Goal: Task Accomplishment & Management: Manage account settings

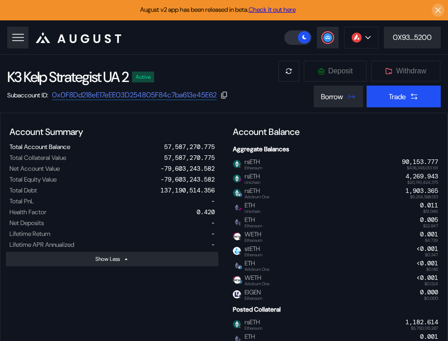
select select "*"
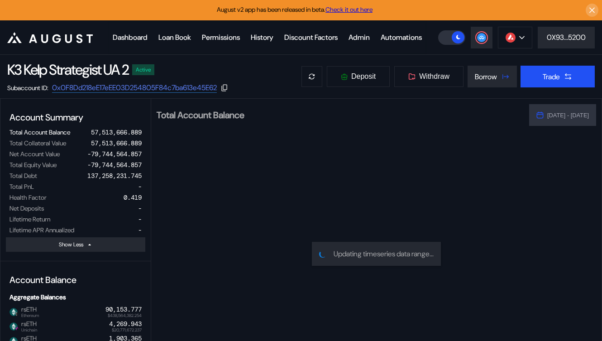
click at [448, 49] on header ".cls-1 { fill: #fff; stroke-width: 0px; } Dashboard Loan Book Permissions Histo…" at bounding box center [301, 37] width 602 height 34
click at [448, 48] on button at bounding box center [515, 38] width 34 height 22
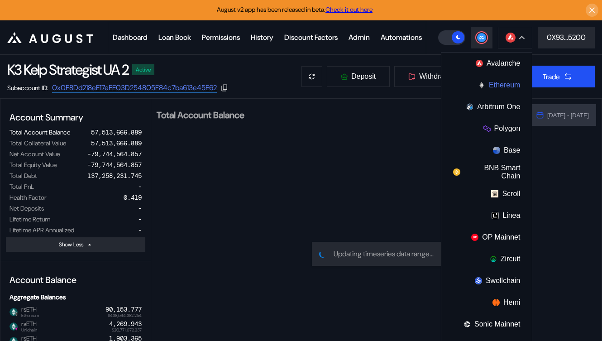
click at [448, 96] on button "Ethereum" at bounding box center [486, 85] width 90 height 22
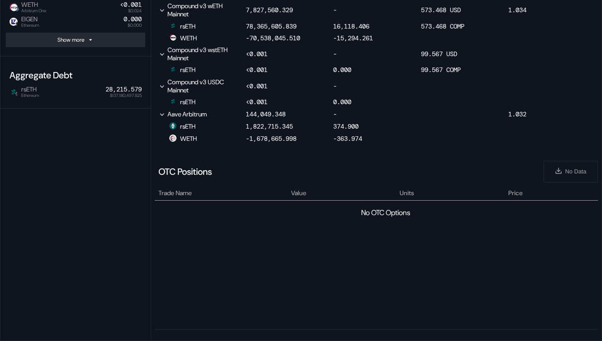
scroll to position [589, 0]
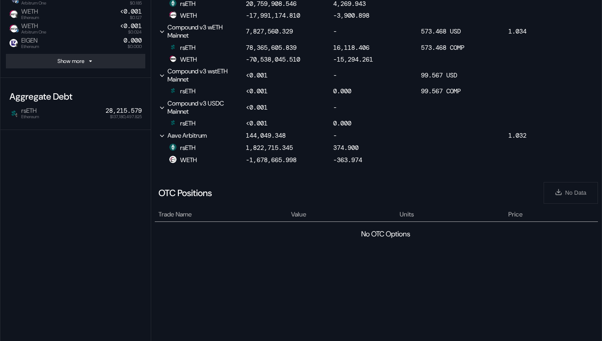
select select "*"
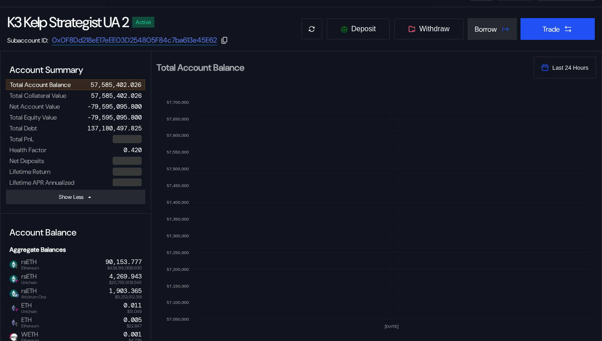
scroll to position [0, 0]
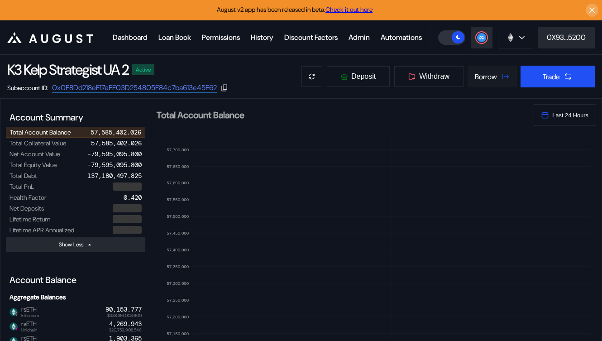
click at [484, 81] on div "Borrow" at bounding box center [486, 76] width 22 height 9
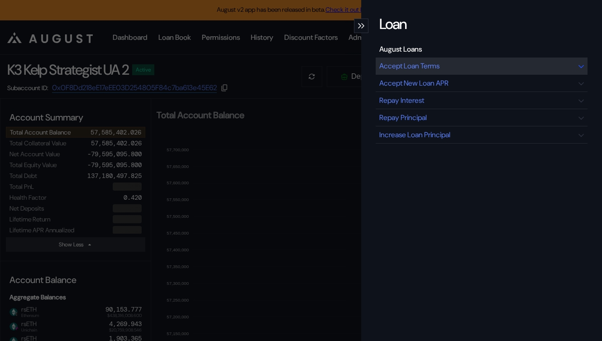
click at [423, 62] on div "Accept Loan Terms" at bounding box center [409, 65] width 60 height 9
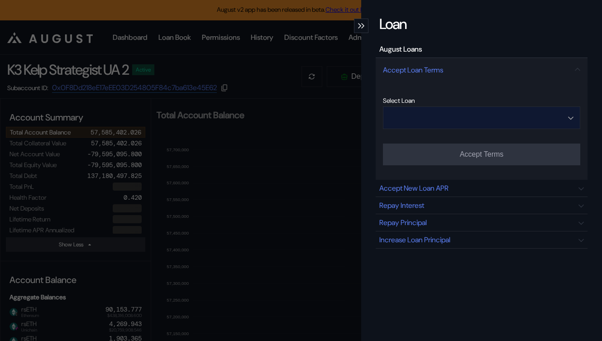
click at [477, 118] on input "Open menu" at bounding box center [476, 118] width 174 height 22
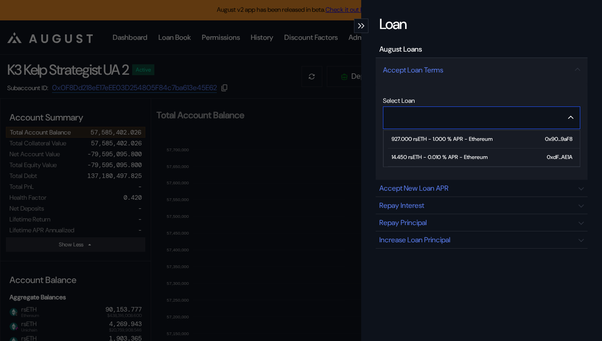
click at [444, 157] on div "14.450 rsETH - 0.010 % APR - Ethereum" at bounding box center [439, 157] width 96 height 6
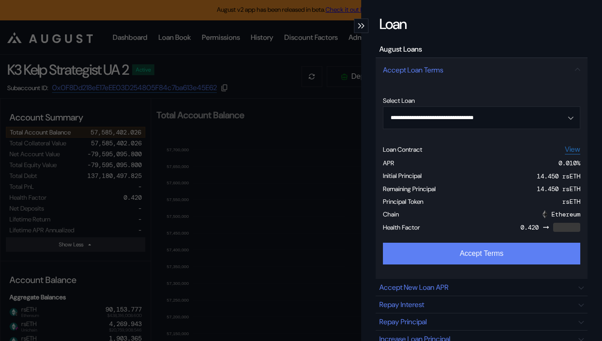
click at [487, 260] on button "Accept Terms" at bounding box center [481, 253] width 197 height 22
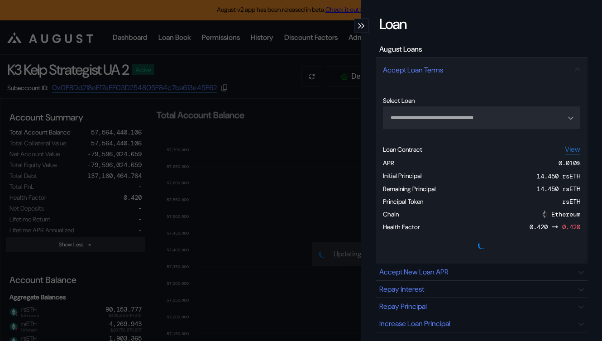
type input "**********"
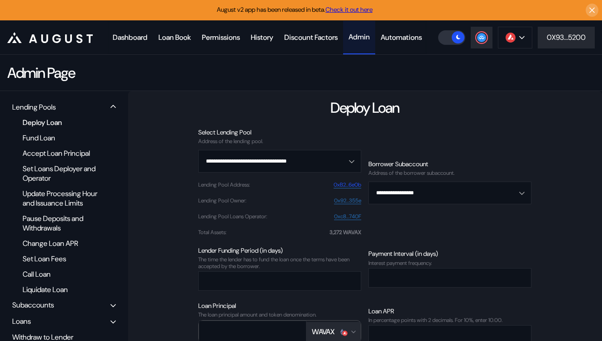
click at [352, 188] on link "0xB2...6e0b" at bounding box center [347, 184] width 28 height 7
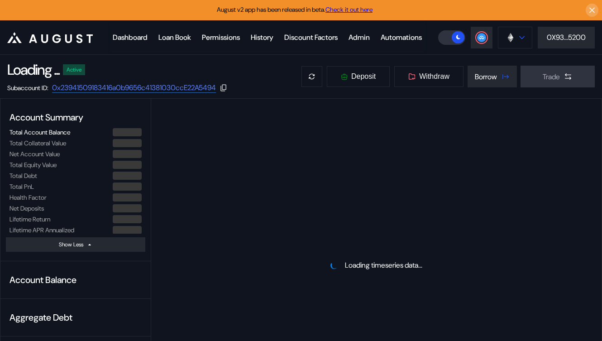
click at [519, 39] on icon at bounding box center [521, 38] width 5 height 4
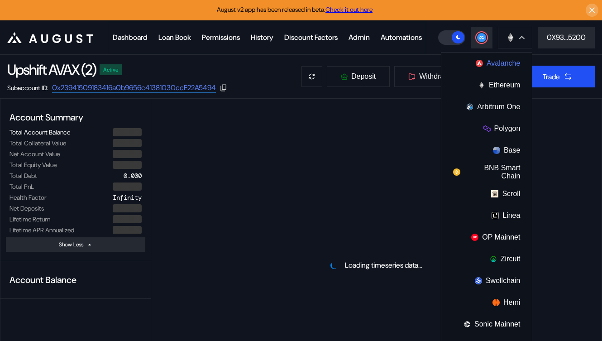
click at [490, 74] on button "Avalanche" at bounding box center [486, 63] width 90 height 22
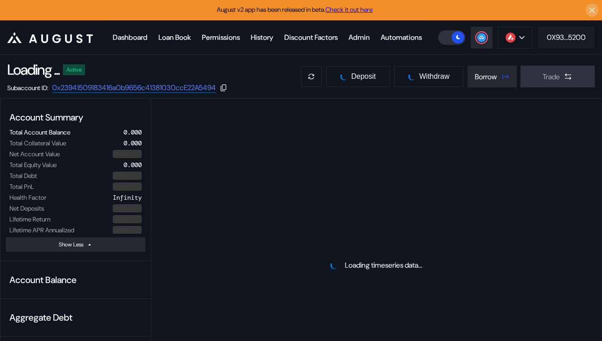
select select "*"
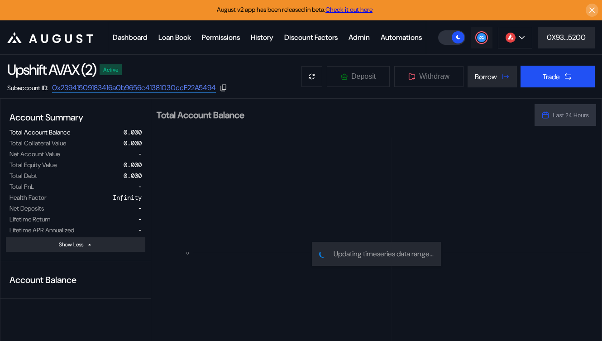
click at [479, 42] on circle at bounding box center [481, 37] width 9 height 9
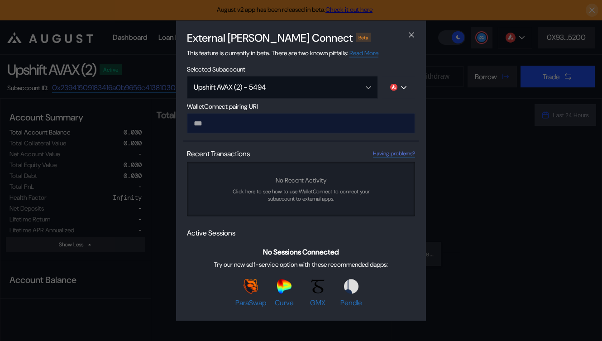
type input "**********"
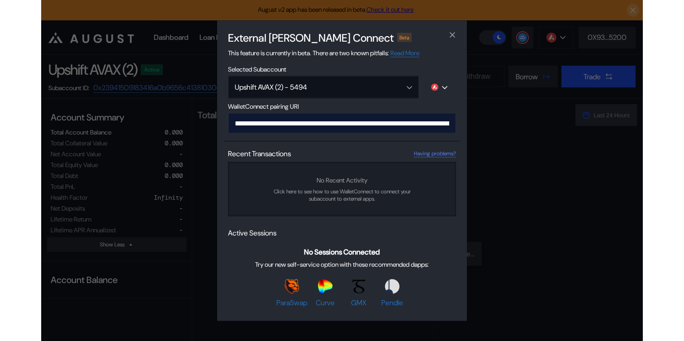
scroll to position [0, 548]
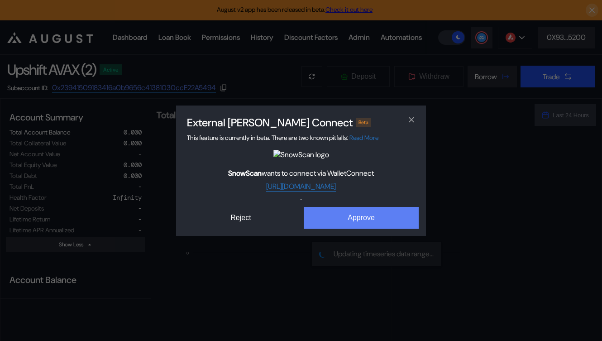
click at [341, 221] on button "Approve" at bounding box center [361, 218] width 115 height 22
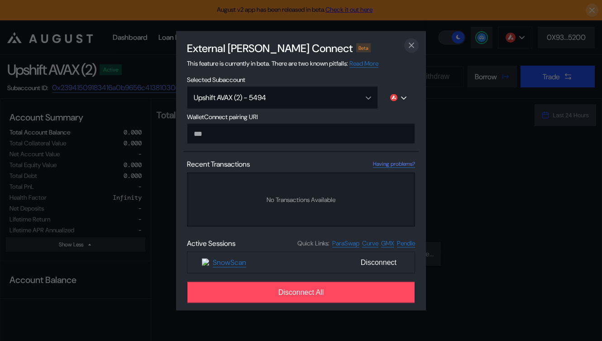
click at [411, 45] on icon "close modal" at bounding box center [411, 45] width 9 height 9
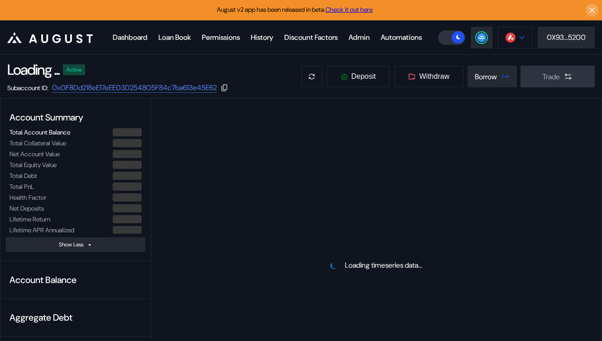
click at [505, 43] on img at bounding box center [510, 38] width 10 height 10
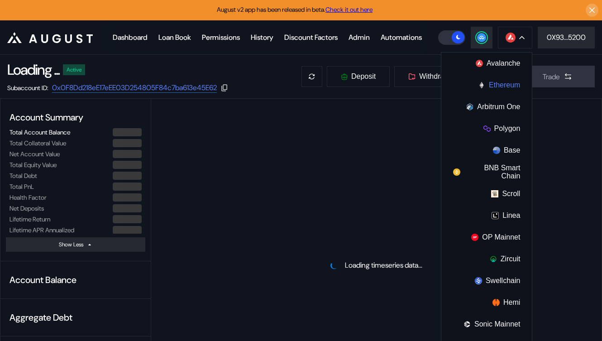
click at [485, 96] on button "Ethereum" at bounding box center [486, 85] width 90 height 22
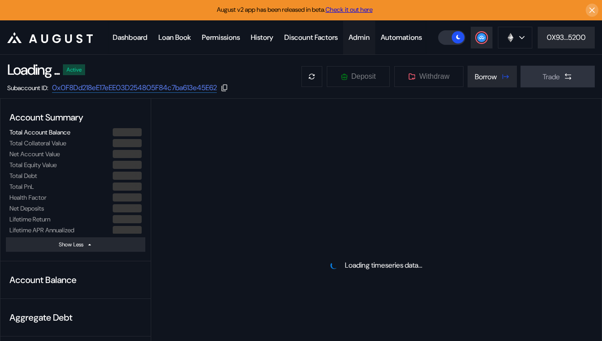
click at [370, 37] on div "Admin" at bounding box center [358, 37] width 21 height 9
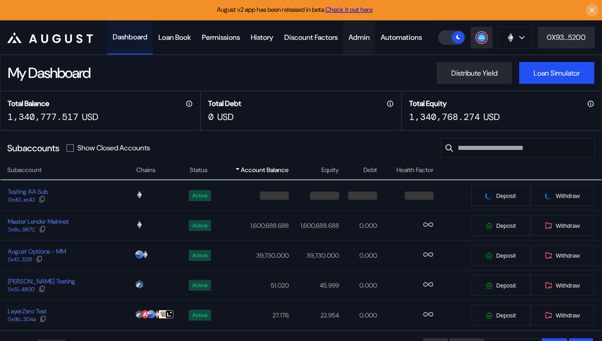
click at [370, 37] on div "Admin" at bounding box center [358, 37] width 21 height 9
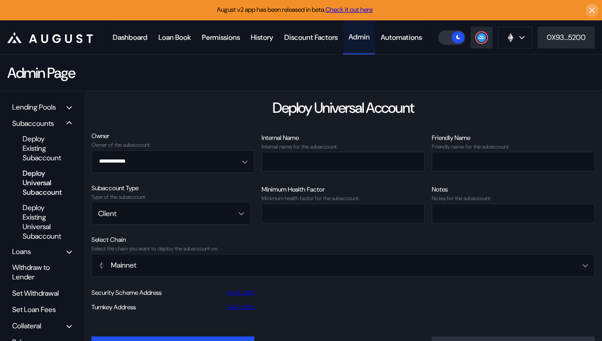
scroll to position [57, 0]
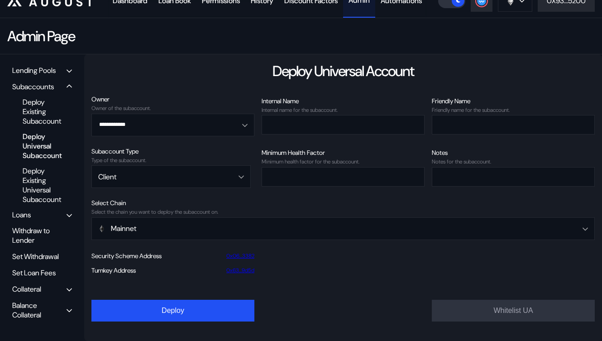
click at [38, 306] on div "Balance Collateral" at bounding box center [39, 309] width 54 height 19
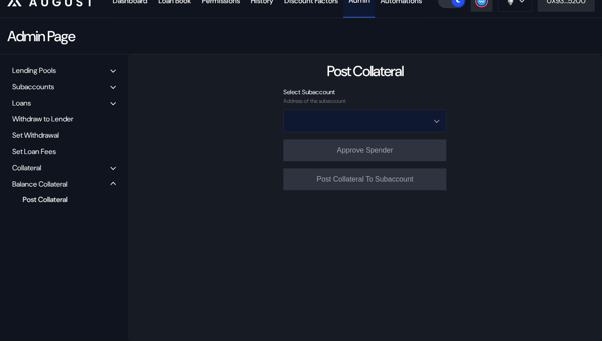
click at [343, 118] on input "Open menu" at bounding box center [359, 121] width 139 height 22
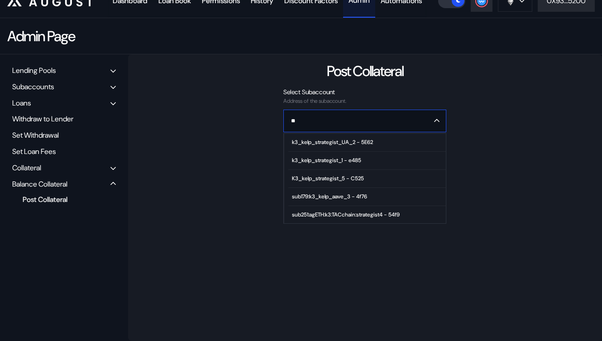
click at [343, 142] on div "k3_kelp_strategist_UA_2 - 5E62" at bounding box center [332, 142] width 81 height 6
type input "**********"
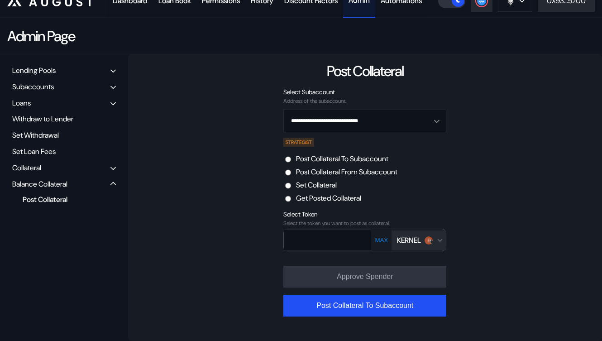
click at [341, 174] on label "Post Collateral From Subaccount" at bounding box center [346, 171] width 101 height 9
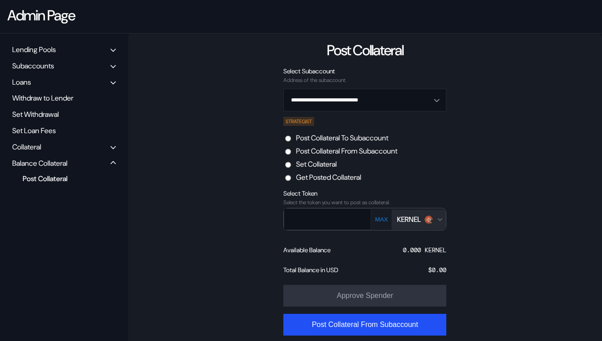
click at [423, 224] on div "KERNEL" at bounding box center [415, 218] width 36 height 9
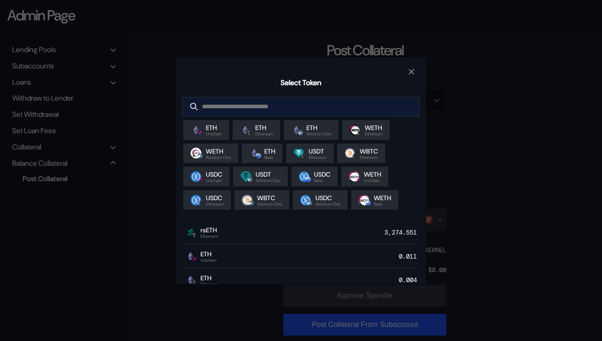
click at [275, 105] on input "modal" at bounding box center [294, 106] width 223 height 19
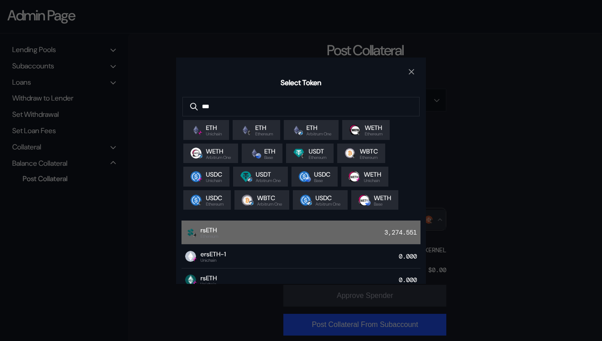
type input "***"
click at [302, 226] on div "rsETH Ethereum 3,274.551" at bounding box center [300, 232] width 239 height 24
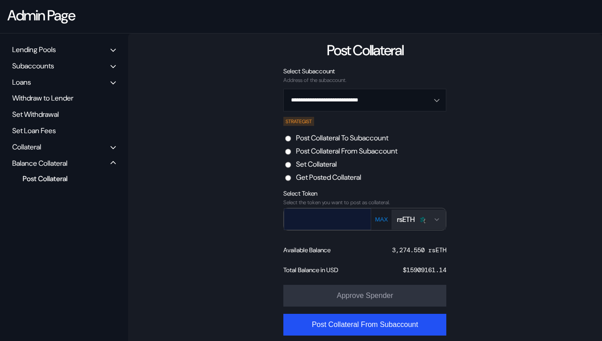
click at [333, 228] on input "text" at bounding box center [320, 218] width 73 height 19
paste input "**********"
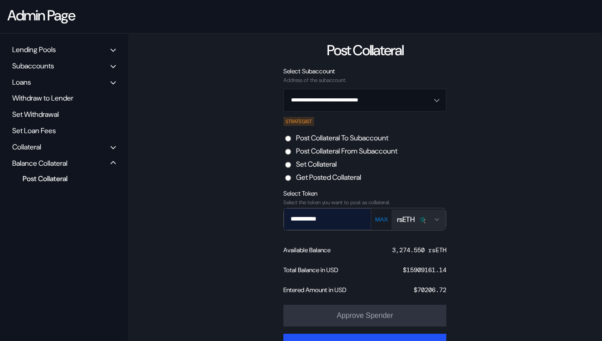
type input "**********"
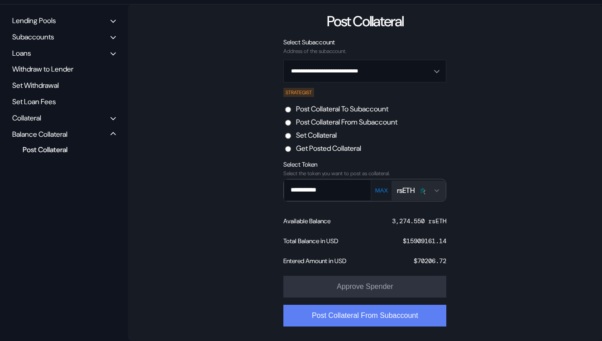
click at [363, 315] on button "Post Collateral From Subaccount" at bounding box center [364, 315] width 163 height 22
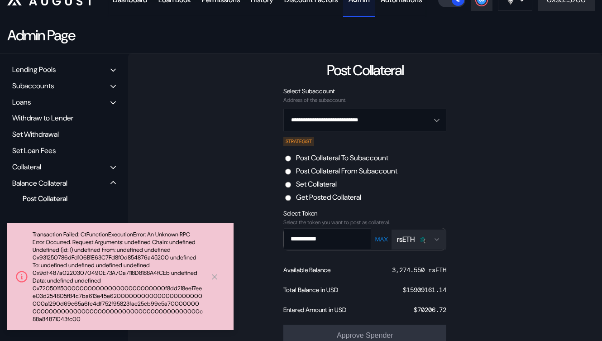
scroll to position [0, 0]
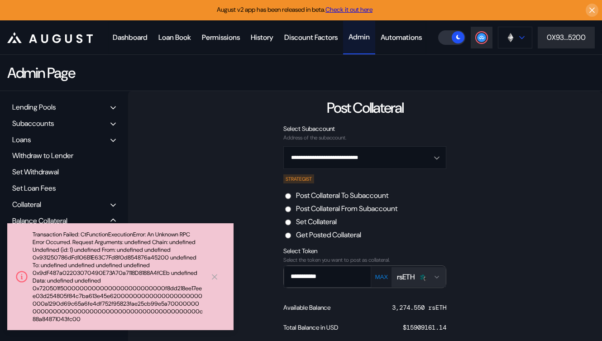
click at [520, 41] on div at bounding box center [521, 37] width 5 height 6
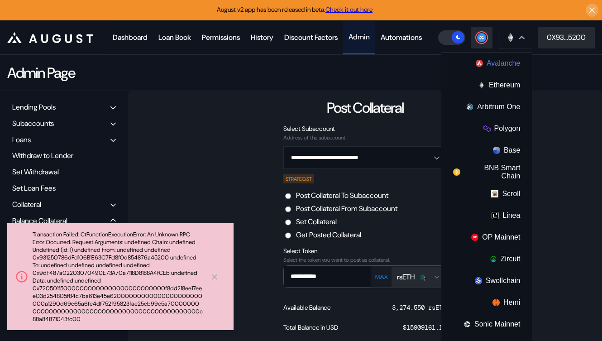
click at [483, 74] on button "Avalanche" at bounding box center [486, 63] width 90 height 22
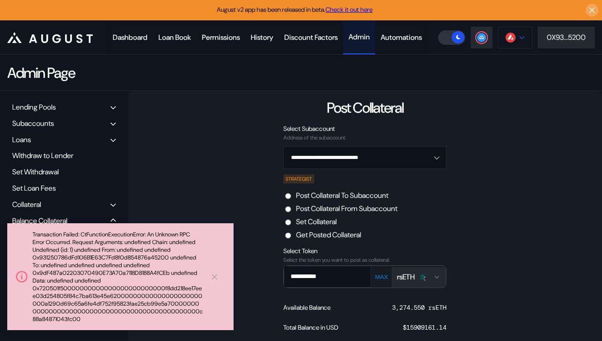
click at [509, 43] on img at bounding box center [510, 38] width 10 height 10
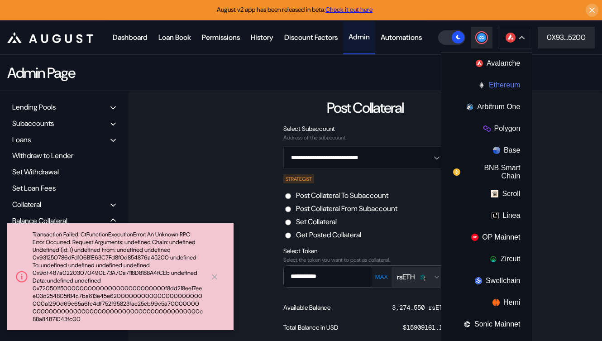
click at [495, 96] on button "Ethereum" at bounding box center [486, 85] width 90 height 22
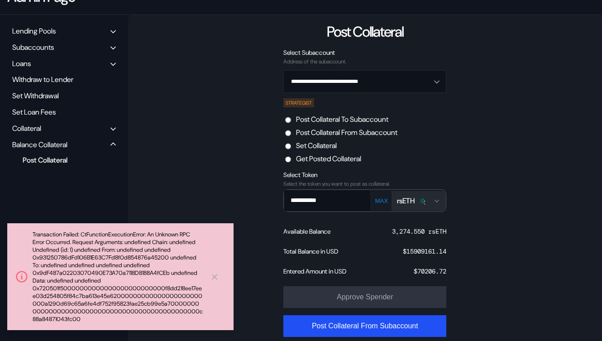
scroll to position [83, 0]
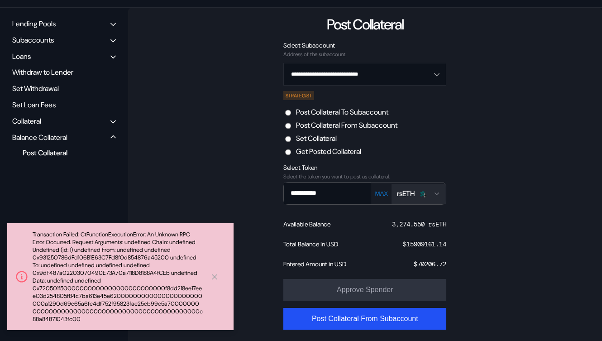
click at [304, 143] on label "Set Collateral" at bounding box center [316, 137] width 41 height 9
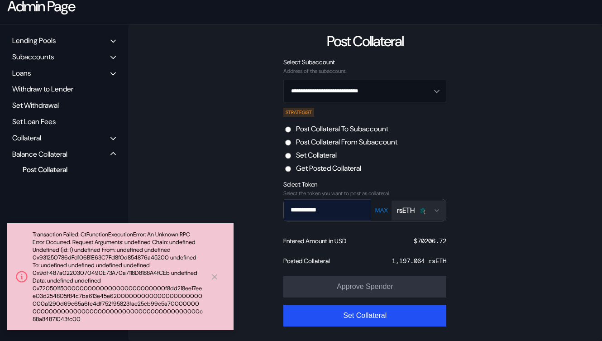
click at [344, 219] on input "**********" at bounding box center [320, 209] width 73 height 19
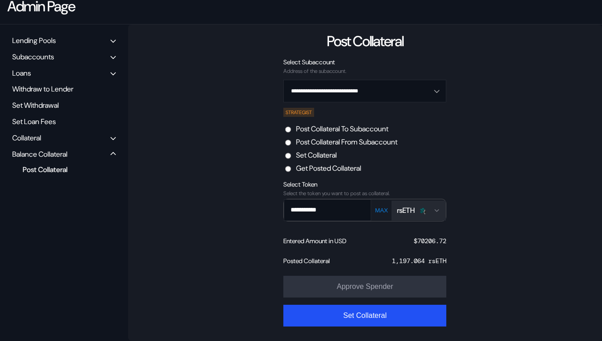
scroll to position [0, 0]
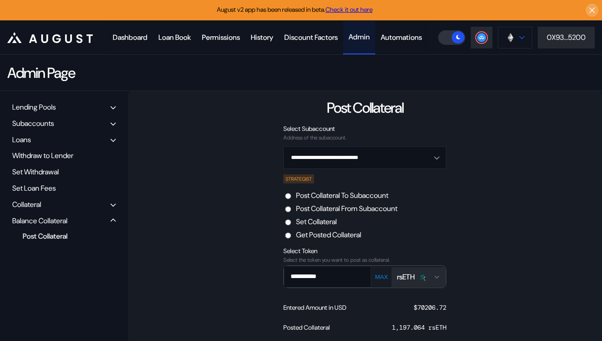
click at [519, 39] on icon at bounding box center [521, 38] width 5 height 4
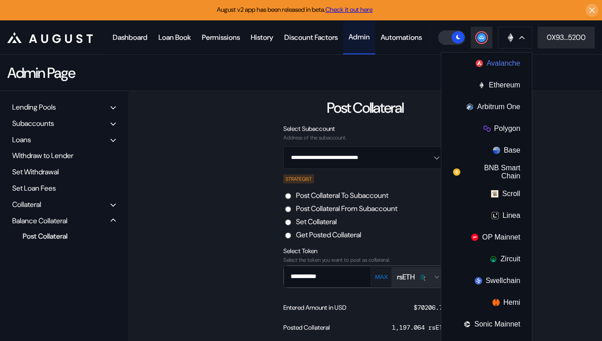
click at [489, 74] on button "Avalanche" at bounding box center [486, 63] width 90 height 22
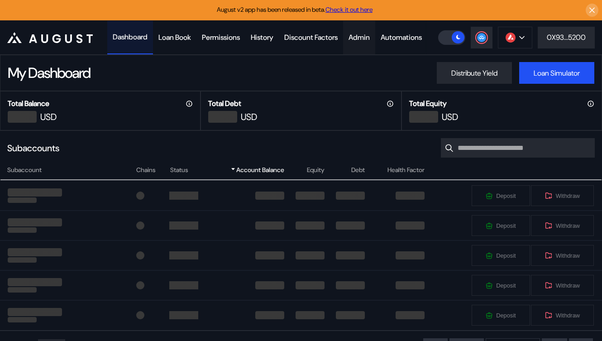
click at [370, 40] on div "Admin" at bounding box center [358, 37] width 21 height 9
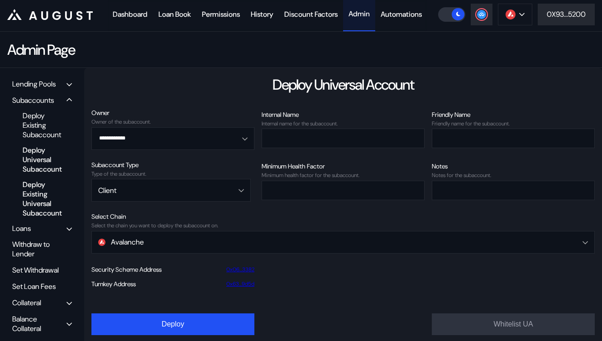
scroll to position [57, 0]
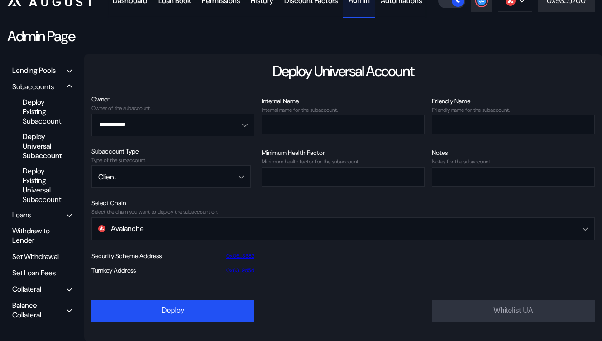
click at [29, 309] on div "Balance Collateral" at bounding box center [39, 309] width 54 height 19
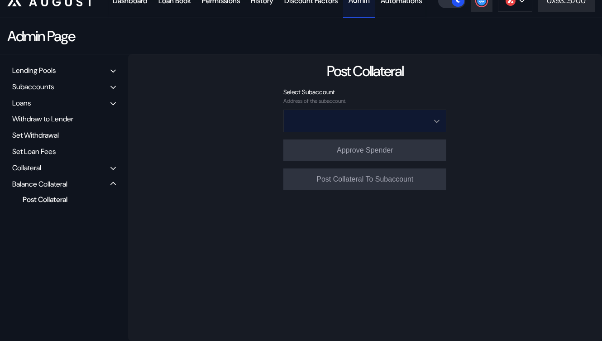
click at [330, 117] on input "Open menu" at bounding box center [359, 121] width 139 height 22
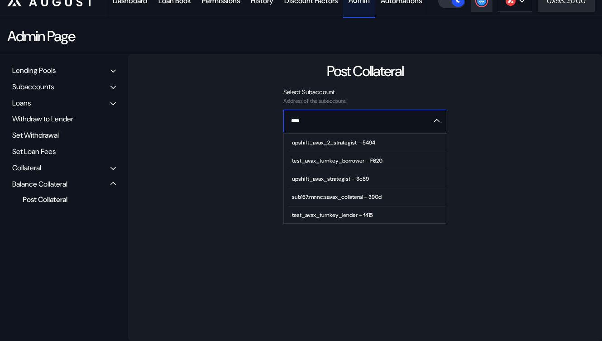
scroll to position [91, 0]
click at [342, 180] on span "upshift_avax_strategist - 3c89" at bounding box center [366, 178] width 157 height 18
type input "**********"
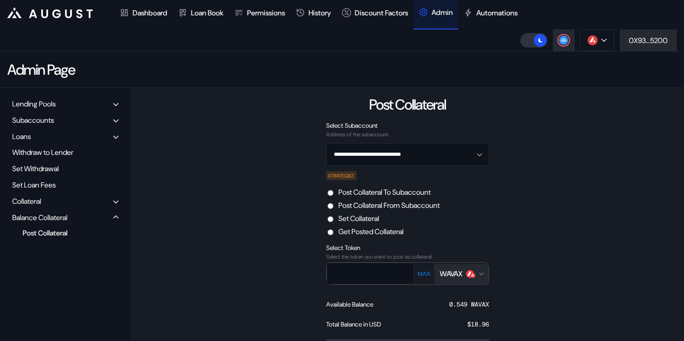
scroll to position [88, 0]
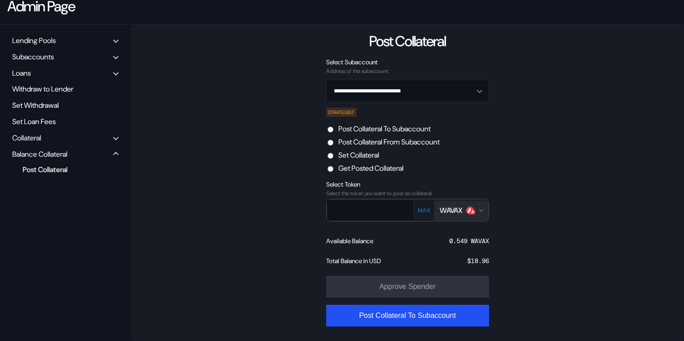
click at [410, 141] on label "Post Collateral From Subaccount" at bounding box center [388, 141] width 101 height 9
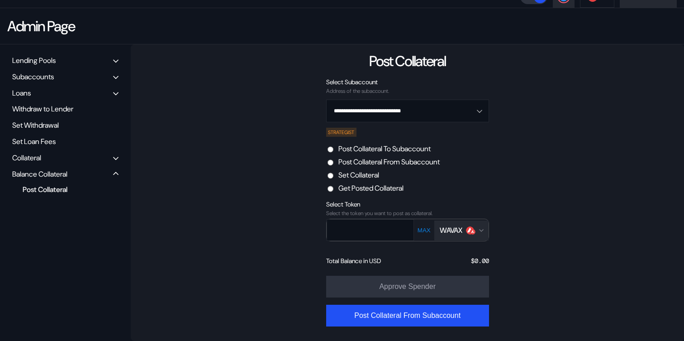
click at [472, 229] on img "Open menu for selecting token for payment" at bounding box center [472, 231] width 5 height 5
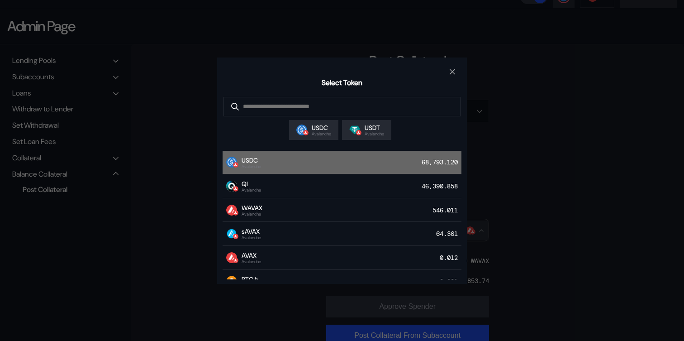
click at [396, 163] on div "USDC Avalanche 68,793.120" at bounding box center [342, 163] width 239 height 24
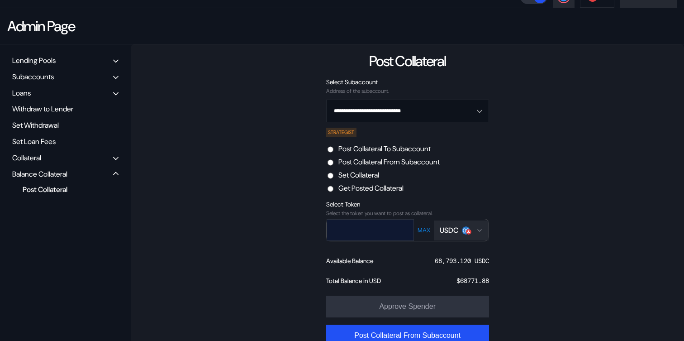
click at [372, 233] on input "text" at bounding box center [363, 229] width 73 height 19
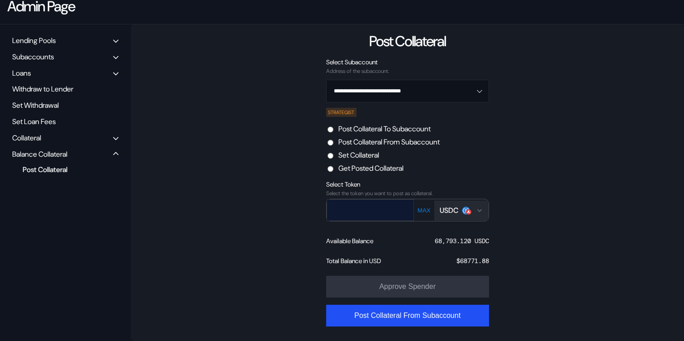
click at [380, 216] on input "text" at bounding box center [363, 209] width 73 height 19
click at [380, 214] on input "text" at bounding box center [363, 209] width 73 height 19
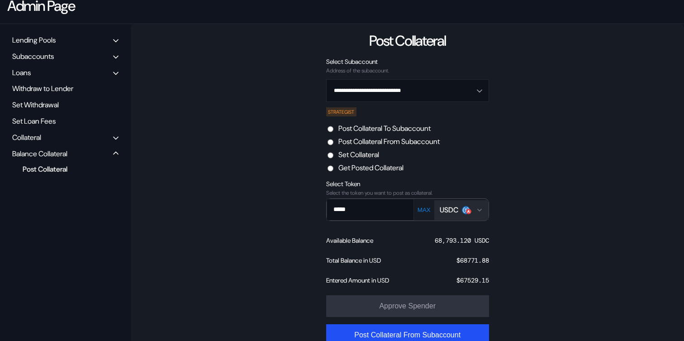
scroll to position [108, 0]
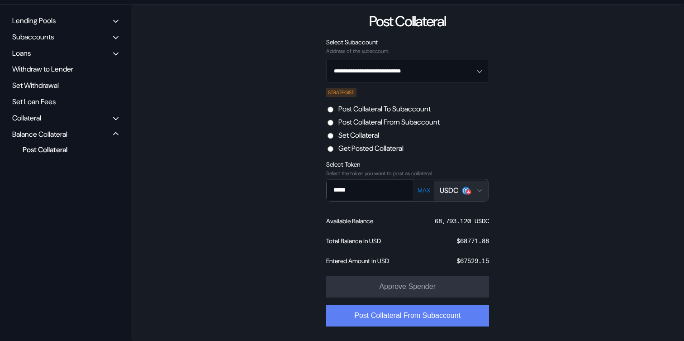
type input "*****"
click at [418, 318] on button "Post Collateral From Subaccount" at bounding box center [407, 315] width 163 height 22
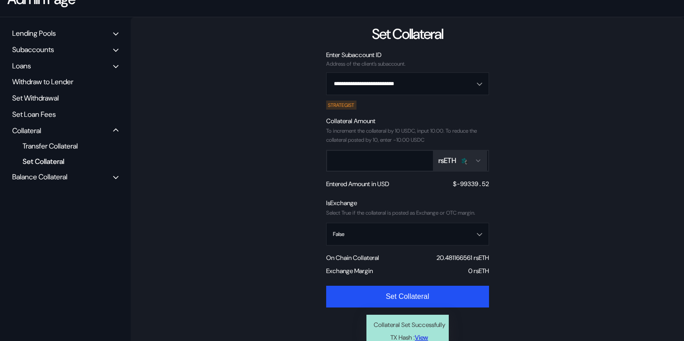
scroll to position [118, 0]
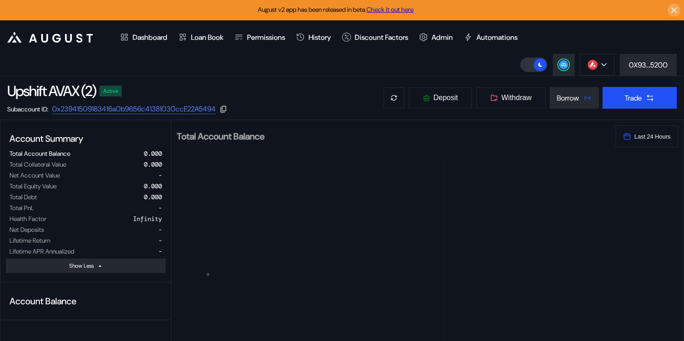
select select "*"
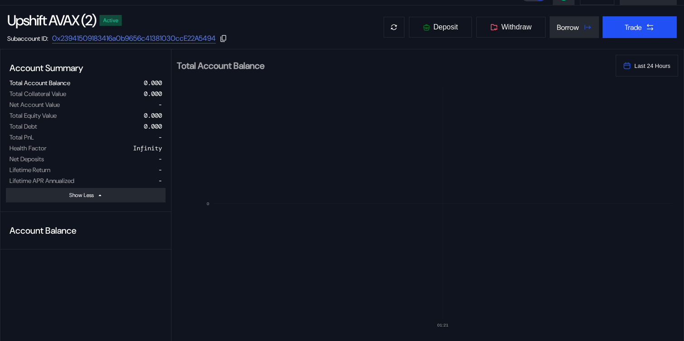
scroll to position [7, 0]
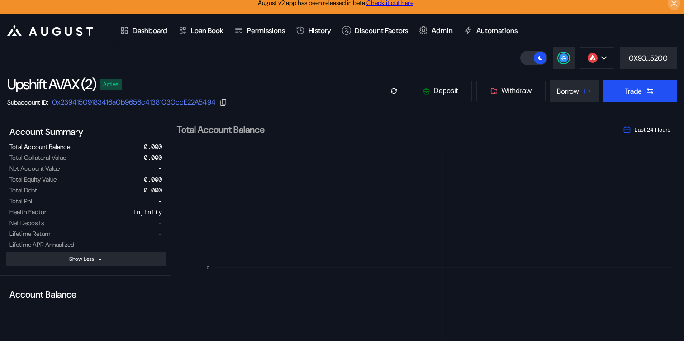
click at [575, 57] on div "Avalanche Ethereum Arbitrum One Polygon Base BNB Smart Chain Scroll Linea OP Ma…" at bounding box center [602, 58] width 164 height 22
click at [565, 59] on circle at bounding box center [563, 57] width 9 height 9
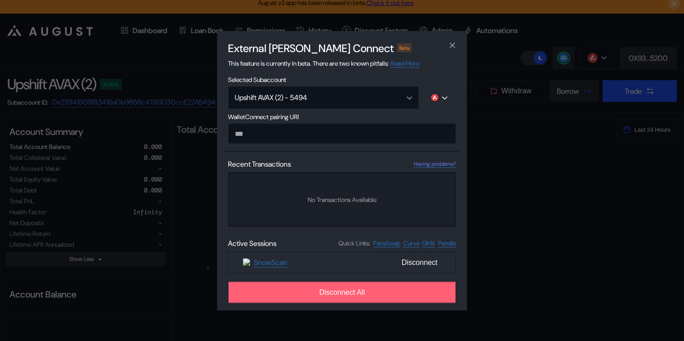
click at [352, 291] on span "Disconnect All" at bounding box center [342, 292] width 46 height 8
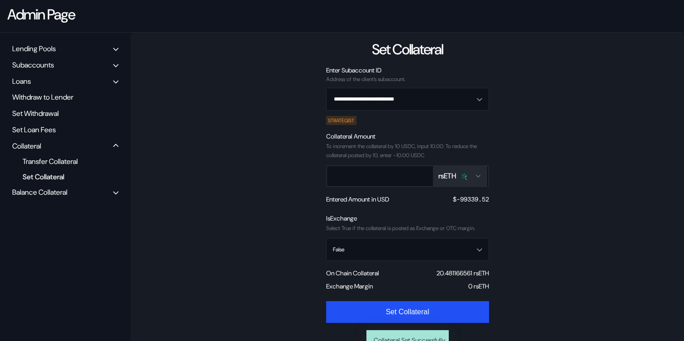
scroll to position [72, 0]
